Goal: Task Accomplishment & Management: Manage account settings

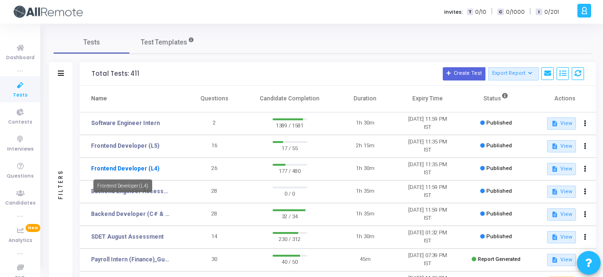
click at [114, 169] on link "Frontend Developer (L4)" at bounding box center [125, 169] width 68 height 9
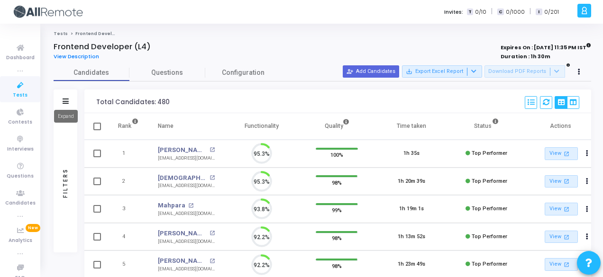
click at [68, 100] on icon at bounding box center [66, 101] width 6 height 5
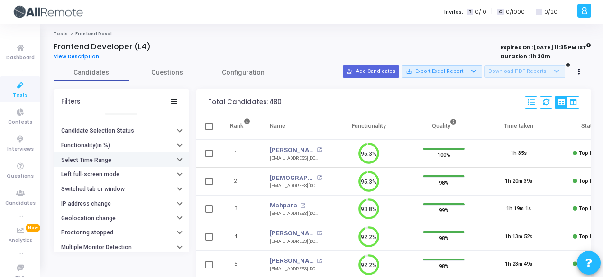
click at [93, 162] on button "Select Time Range" at bounding box center [122, 160] width 136 height 15
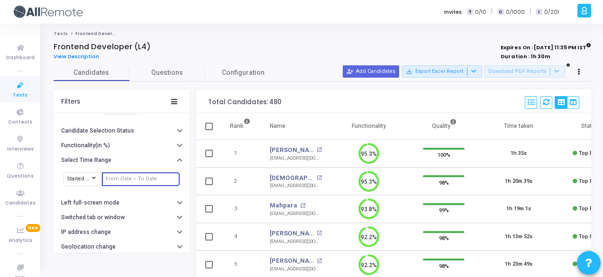
click at [112, 176] on input "text" at bounding box center [141, 179] width 70 height 6
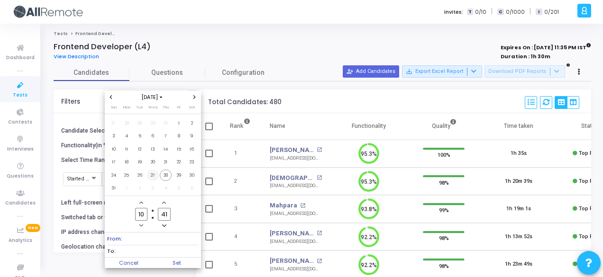
click at [151, 174] on span "27" at bounding box center [153, 176] width 12 height 12
drag, startPoint x: 173, startPoint y: 177, endPoint x: 168, endPoint y: 176, distance: 5.0
click at [168, 176] on tr "24 25 26 27 28 29 30" at bounding box center [153, 175] width 92 height 13
click at [168, 176] on span "28" at bounding box center [166, 176] width 12 height 12
click at [182, 259] on span "Set" at bounding box center [177, 263] width 48 height 10
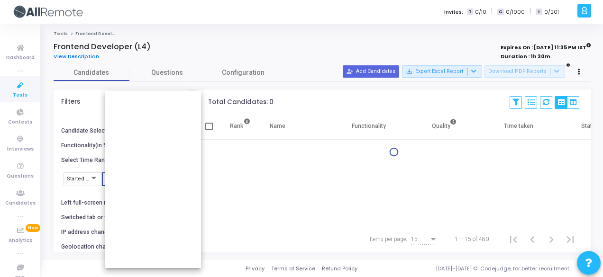
type input "8/27/2025, 10:41 AM - 8/28/2025, 10:41 AM"
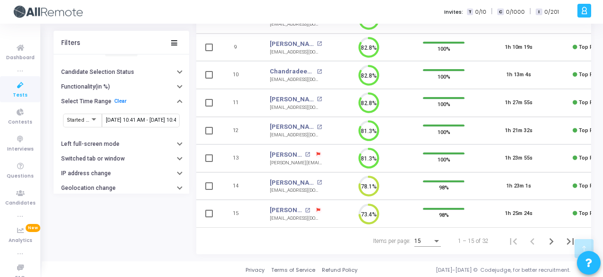
scroll to position [86, 0]
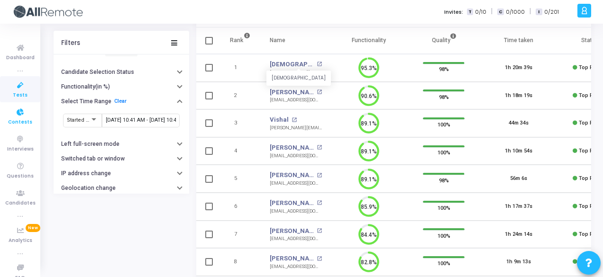
click at [19, 127] on link "Contests" at bounding box center [20, 116] width 40 height 26
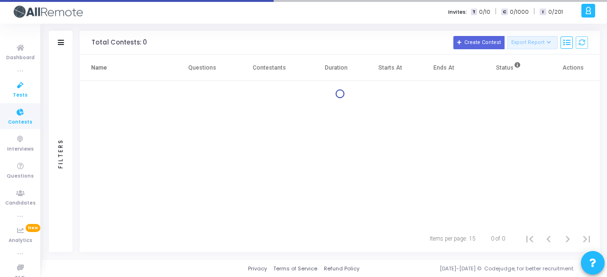
click at [19, 102] on link "Tests" at bounding box center [20, 89] width 40 height 26
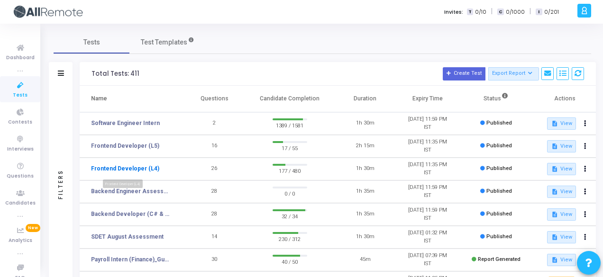
click at [148, 167] on link "Frontend Developer (L4)" at bounding box center [125, 169] width 68 height 9
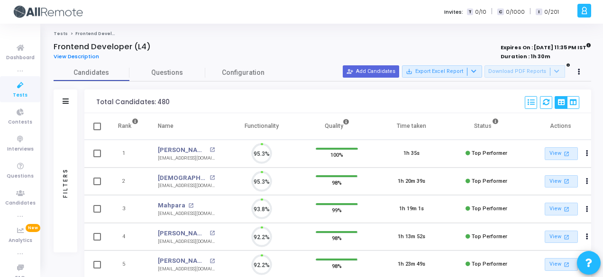
scroll to position [20, 24]
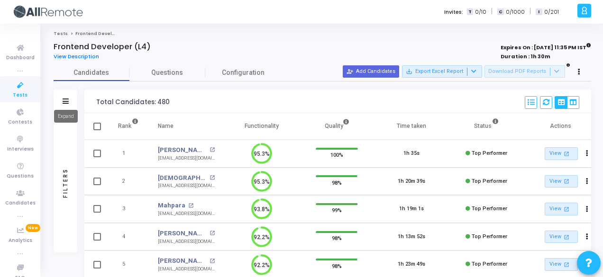
click at [67, 101] on icon at bounding box center [66, 101] width 6 height 5
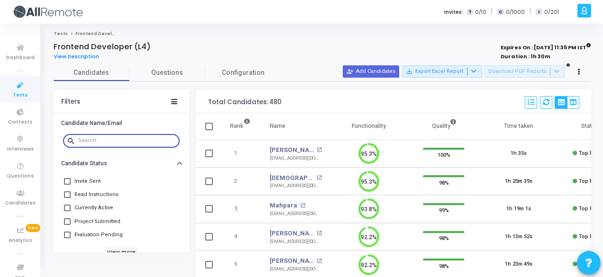
click at [125, 141] on input "text" at bounding box center [127, 141] width 98 height 6
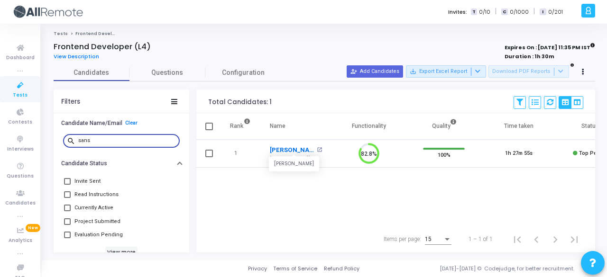
type input "sans"
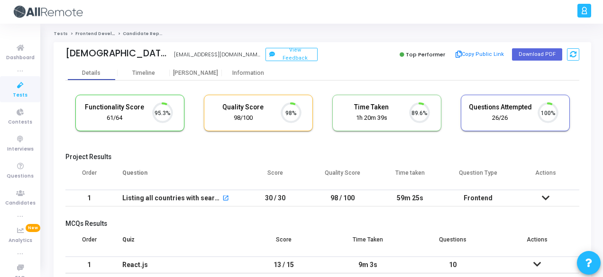
scroll to position [20, 24]
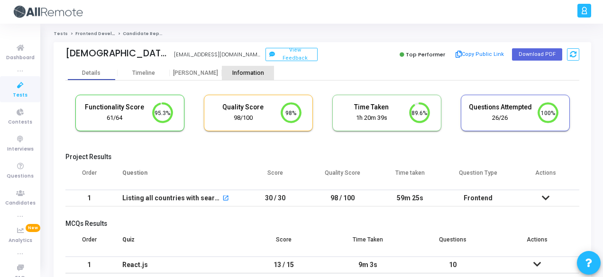
click at [247, 78] on div "Information" at bounding box center [248, 73] width 52 height 14
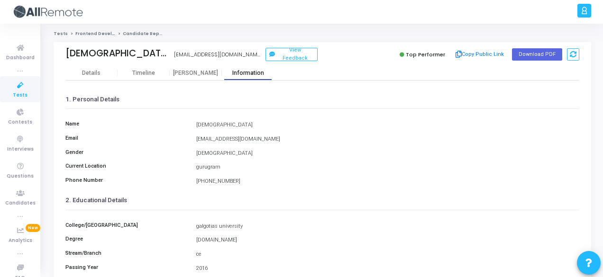
scroll to position [218, 0]
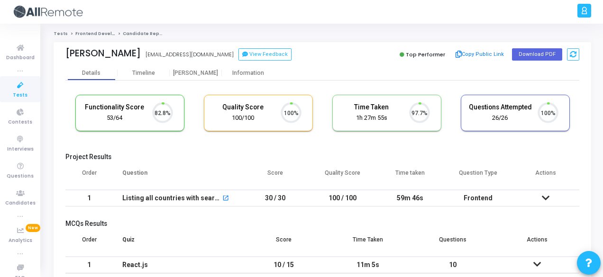
scroll to position [20, 24]
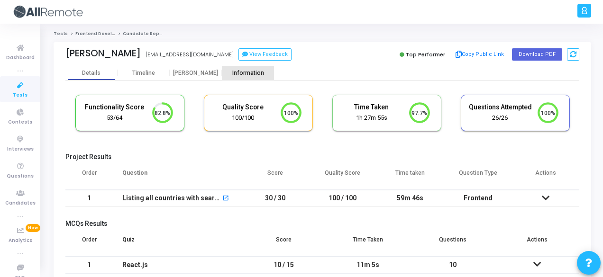
click at [267, 75] on div "Information" at bounding box center [248, 73] width 52 height 7
